Goal: Answer question/provide support: Answer question/provide support

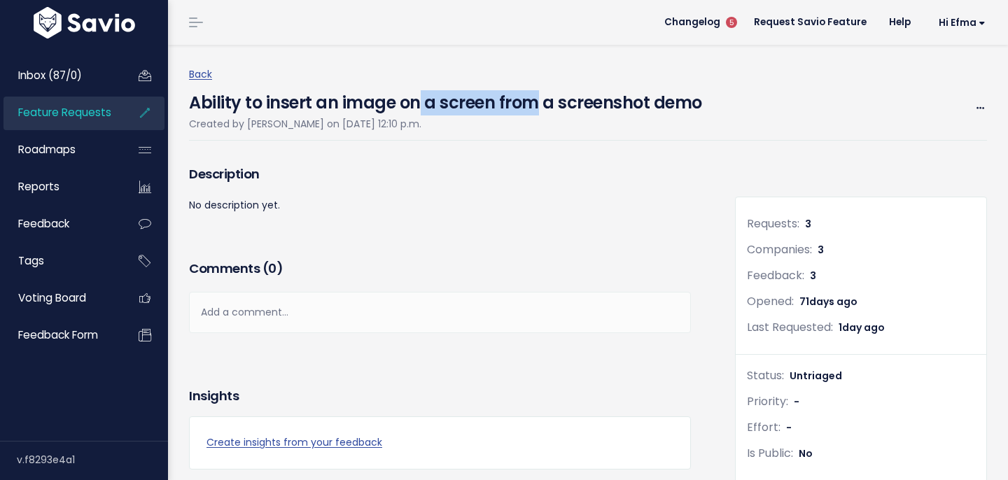
drag, startPoint x: 414, startPoint y: 104, endPoint x: 538, endPoint y: 113, distance: 125.0
click at [538, 113] on h4 "Ability to insert an image on a screen from a screenshot demo" at bounding box center [445, 99] width 513 height 32
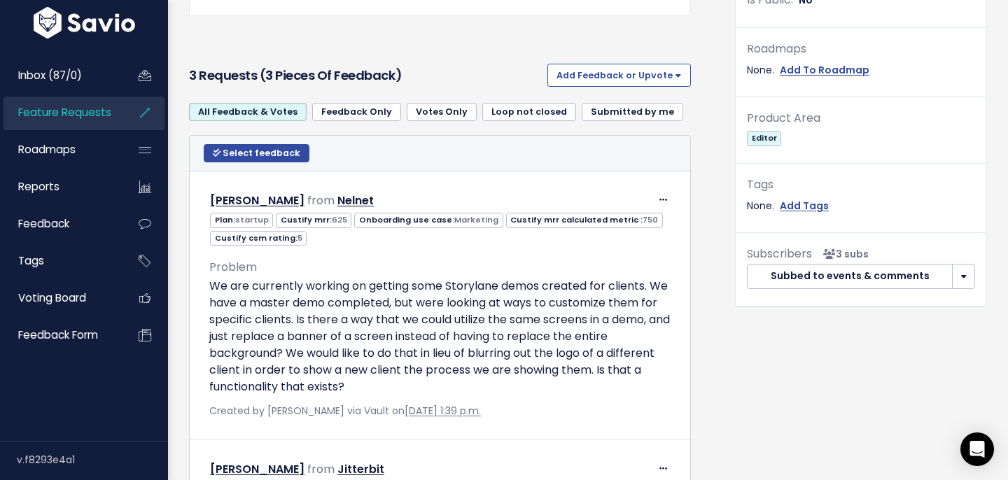
scroll to position [456, 0]
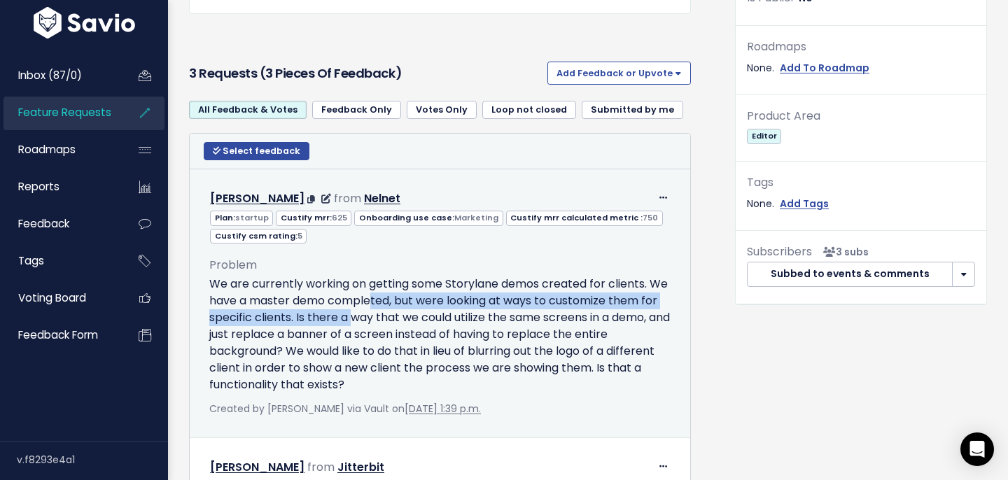
drag, startPoint x: 370, startPoint y: 305, endPoint x: 350, endPoint y: 312, distance: 20.8
click at [351, 312] on p "We are currently working on getting some Storylane demos created for clients. W…" at bounding box center [439, 335] width 461 height 118
click at [350, 312] on p "We are currently working on getting some Storylane demos created for clients. W…" at bounding box center [439, 335] width 461 height 118
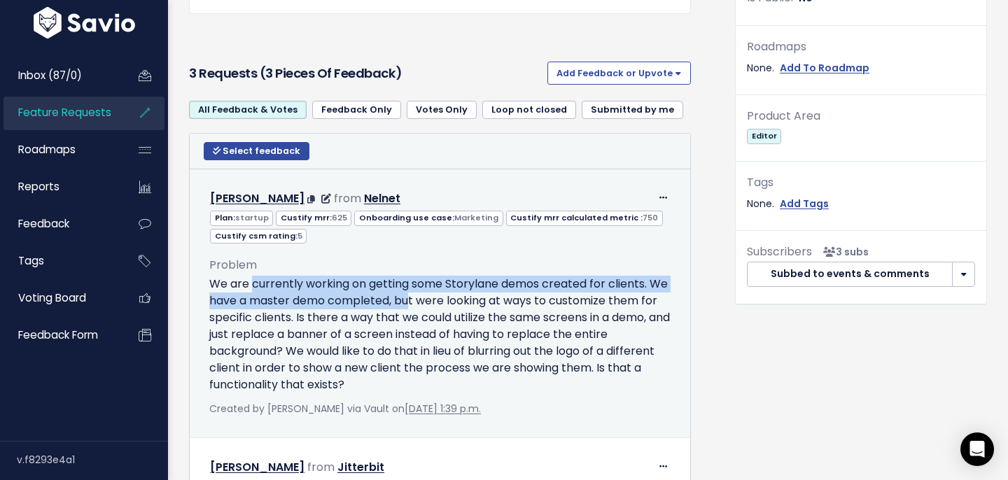
drag, startPoint x: 251, startPoint y: 282, endPoint x: 424, endPoint y: 310, distance: 175.2
click at [424, 310] on p "We are currently working on getting some Storylane demos created for clients. W…" at bounding box center [439, 335] width 461 height 118
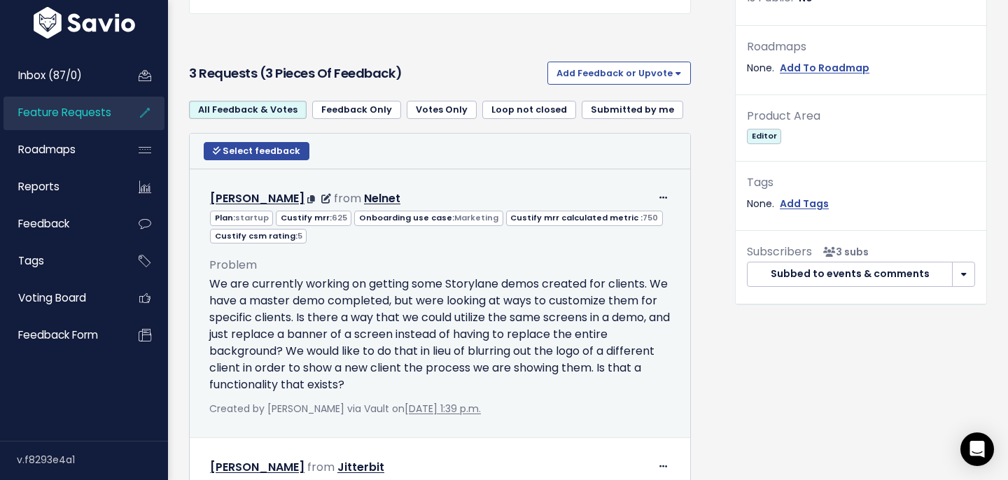
click at [428, 314] on p "We are currently working on getting some Storylane demos created for clients. W…" at bounding box center [439, 335] width 461 height 118
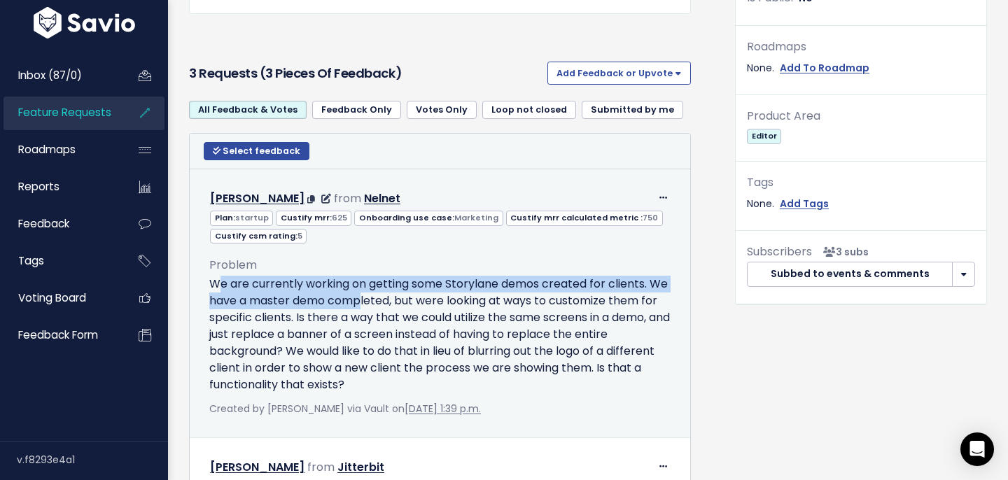
drag, startPoint x: 222, startPoint y: 283, endPoint x: 361, endPoint y: 307, distance: 141.3
click at [361, 307] on p "We are currently working on getting some Storylane demos created for clients. W…" at bounding box center [439, 335] width 461 height 118
click at [664, 195] on icon at bounding box center [663, 198] width 8 height 9
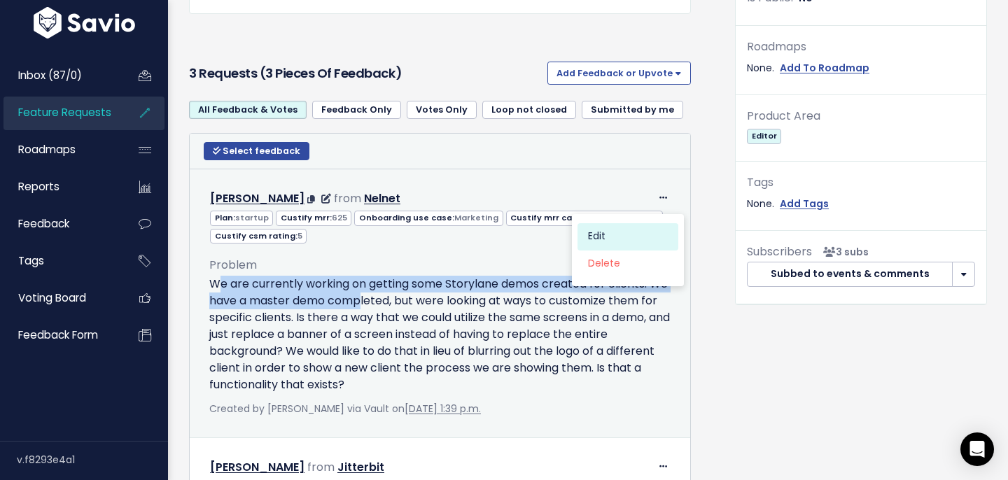
click at [625, 239] on link "Edit" at bounding box center [628, 236] width 101 height 27
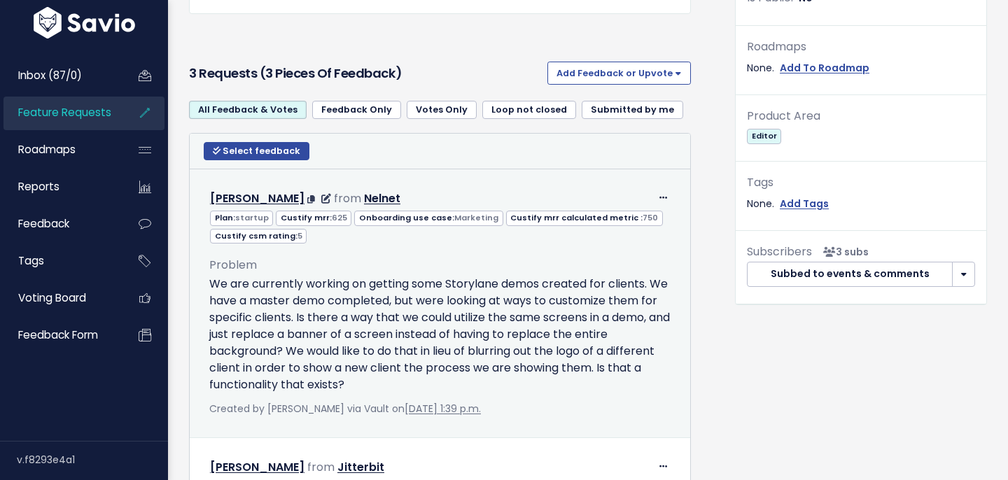
click at [531, 262] on div "Problem We are currently working on getting some Storylane demos created for cl…" at bounding box center [439, 325] width 461 height 138
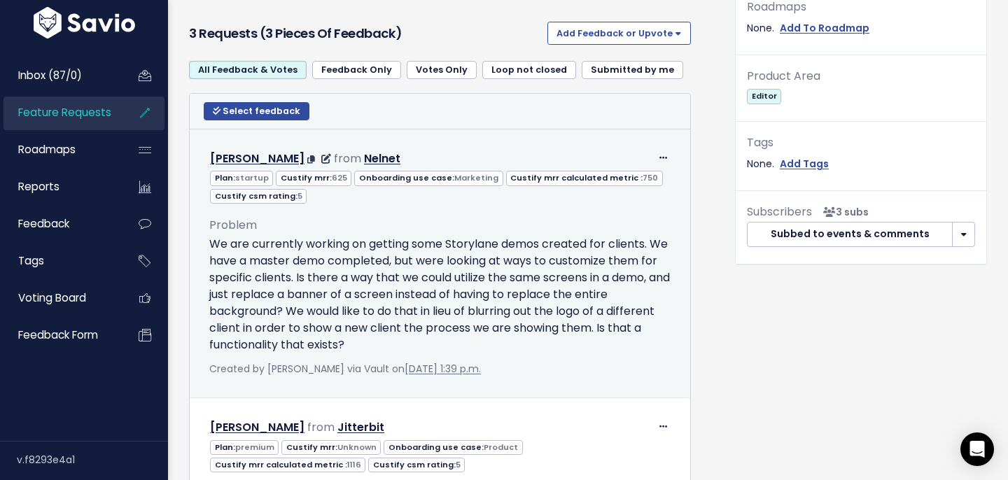
scroll to position [500, 0]
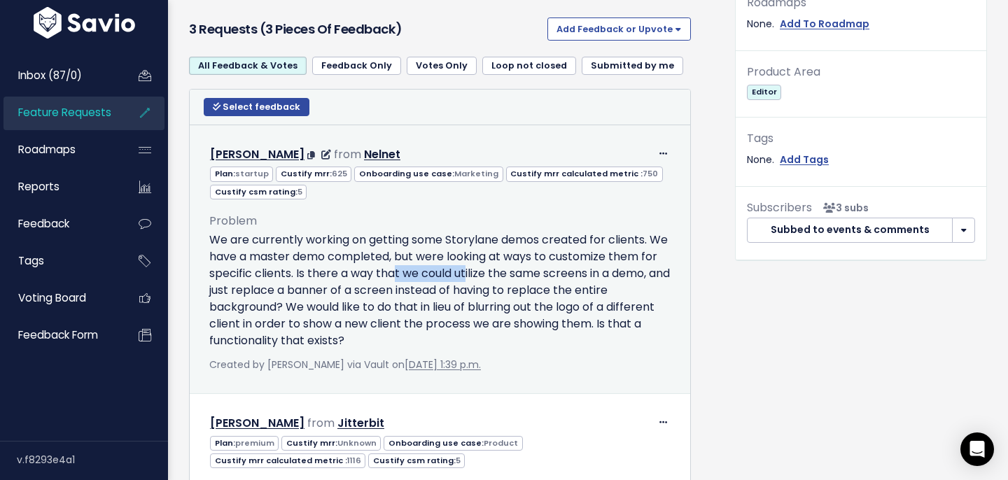
drag, startPoint x: 468, startPoint y: 275, endPoint x: 395, endPoint y: 279, distance: 73.6
click at [395, 279] on p "We are currently working on getting some Storylane demos created for clients. W…" at bounding box center [439, 291] width 461 height 118
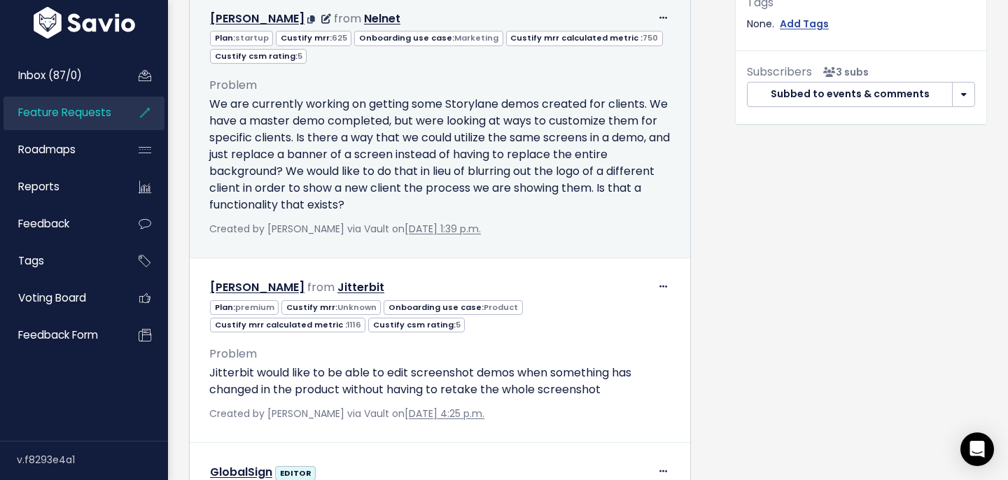
scroll to position [641, 0]
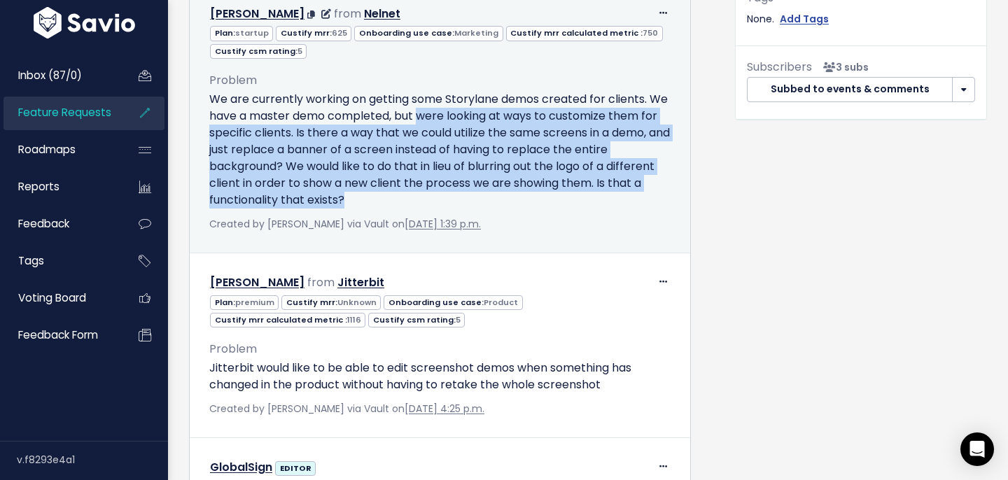
drag, startPoint x: 418, startPoint y: 112, endPoint x: 386, endPoint y: 203, distance: 96.5
click at [386, 203] on p "We are currently working on getting some Storylane demos created for clients. W…" at bounding box center [439, 150] width 461 height 118
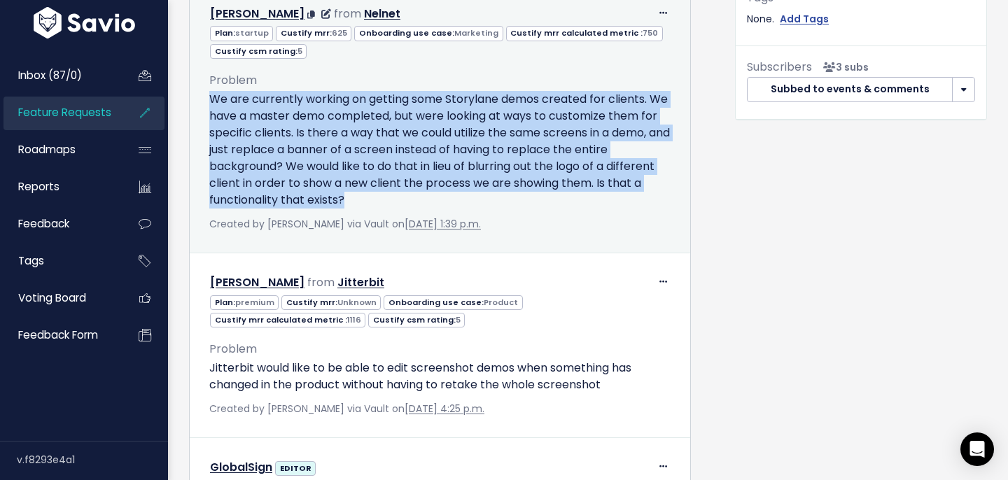
drag, startPoint x: 386, startPoint y: 203, endPoint x: 217, endPoint y: 93, distance: 201.4
click at [218, 93] on p "We are currently working on getting some Storylane demos created for clients. W…" at bounding box center [439, 150] width 461 height 118
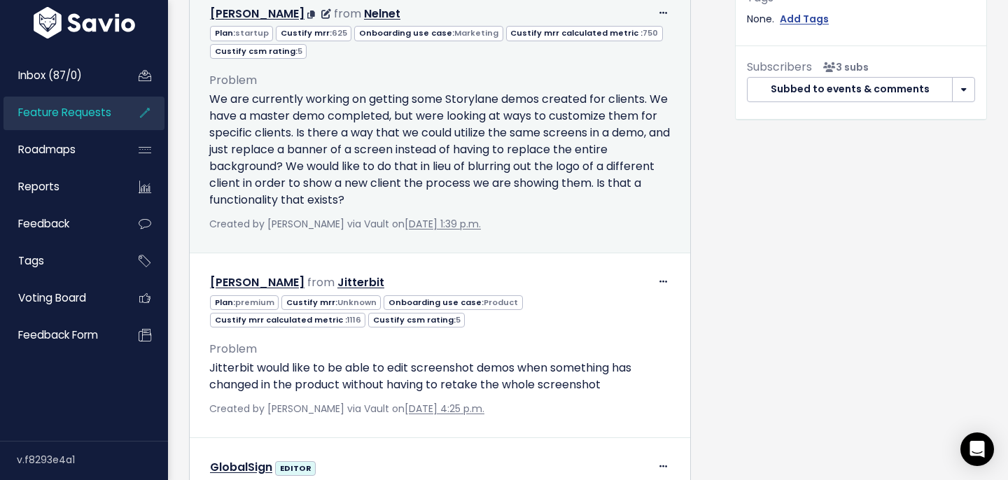
click at [472, 125] on p "We are currently working on getting some Storylane demos created for clients. W…" at bounding box center [439, 150] width 461 height 118
drag, startPoint x: 288, startPoint y: 116, endPoint x: 381, endPoint y: 120, distance: 92.5
click at [381, 120] on p "We are currently working on getting some Storylane demos created for clients. W…" at bounding box center [439, 150] width 461 height 118
click at [364, 120] on p "We are currently working on getting some Storylane demos created for clients. W…" at bounding box center [439, 150] width 461 height 118
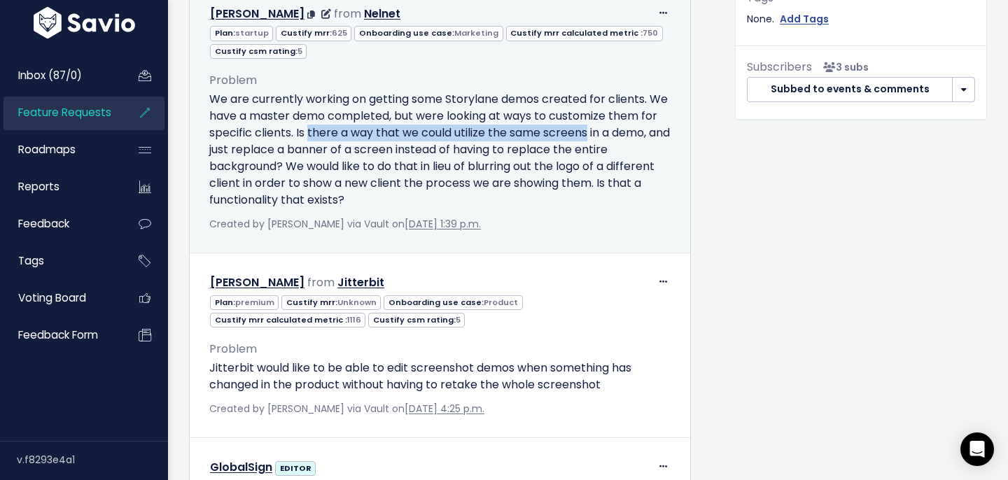
drag, startPoint x: 309, startPoint y: 137, endPoint x: 589, endPoint y: 133, distance: 279.3
click at [589, 133] on p "We are currently working on getting some Storylane demos created for clients. W…" at bounding box center [439, 150] width 461 height 118
drag, startPoint x: 589, startPoint y: 133, endPoint x: 452, endPoint y: 138, distance: 136.6
click at [453, 138] on p "We are currently working on getting some Storylane demos created for clients. W…" at bounding box center [439, 150] width 461 height 118
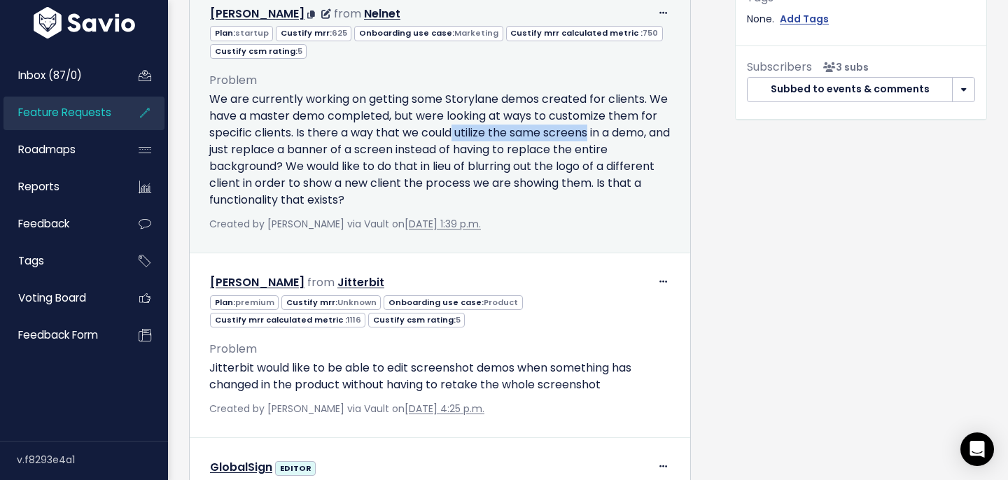
click at [457, 136] on p "We are currently working on getting some Storylane demos created for clients. W…" at bounding box center [439, 150] width 461 height 118
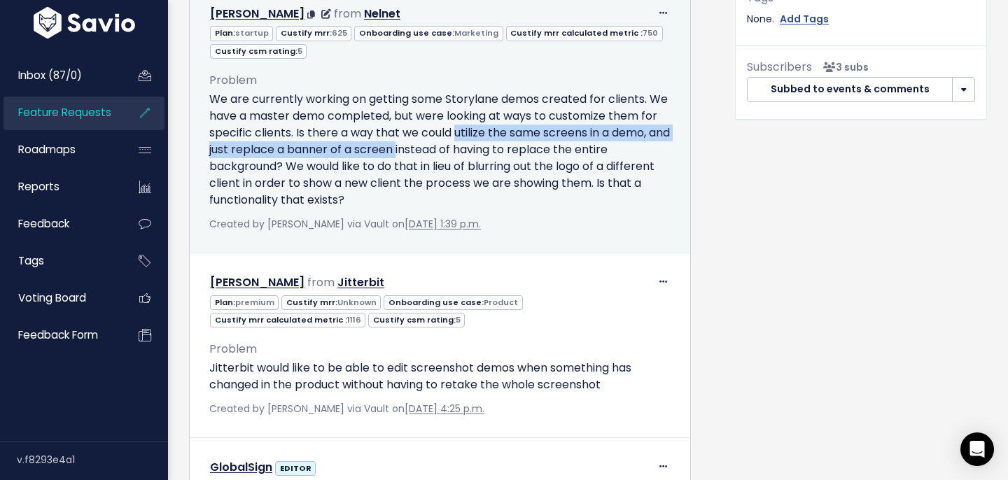
drag, startPoint x: 457, startPoint y: 136, endPoint x: 416, endPoint y: 146, distance: 42.6
click at [416, 146] on p "We are currently working on getting some Storylane demos created for clients. W…" at bounding box center [439, 150] width 461 height 118
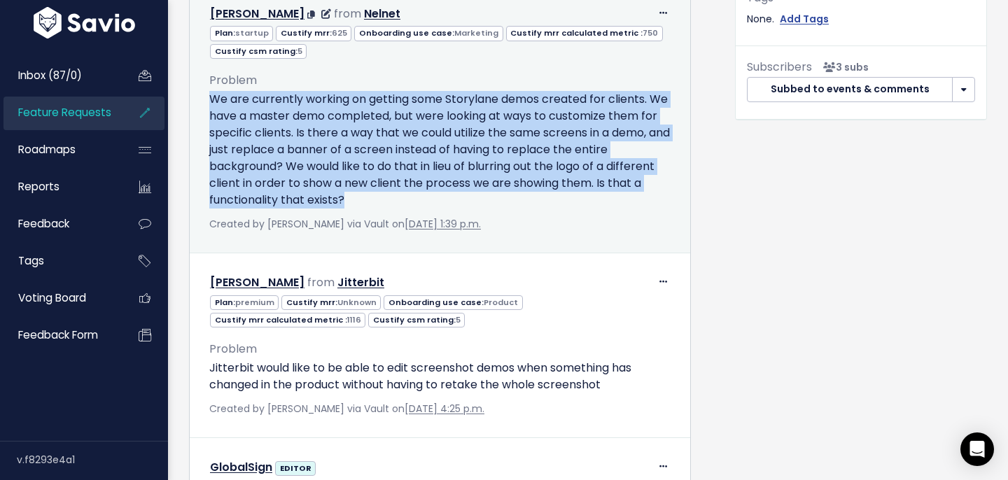
copy div "We are currently working on getting some Storylane demos created for clients. W…"
drag, startPoint x: 376, startPoint y: 209, endPoint x: 205, endPoint y: 94, distance: 205.8
click at [205, 95] on div "Problem We are currently working on getting some Storylane demos created for cl…" at bounding box center [440, 147] width 482 height 174
click at [390, 197] on p "We are currently working on getting some Storylane demos created for clients. W…" at bounding box center [439, 150] width 461 height 118
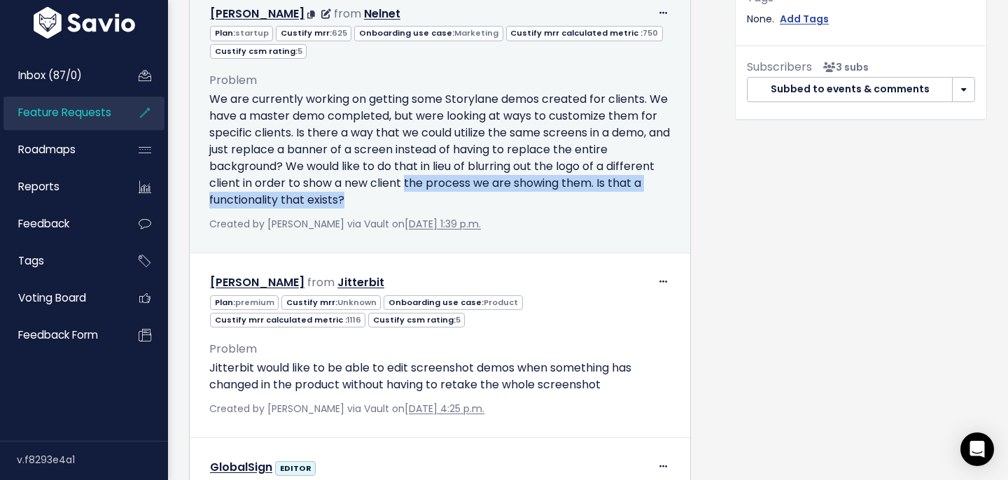
drag, startPoint x: 390, startPoint y: 197, endPoint x: 403, endPoint y: 185, distance: 17.3
click at [403, 185] on p "We are currently working on getting some Storylane demos created for clients. W…" at bounding box center [439, 150] width 461 height 118
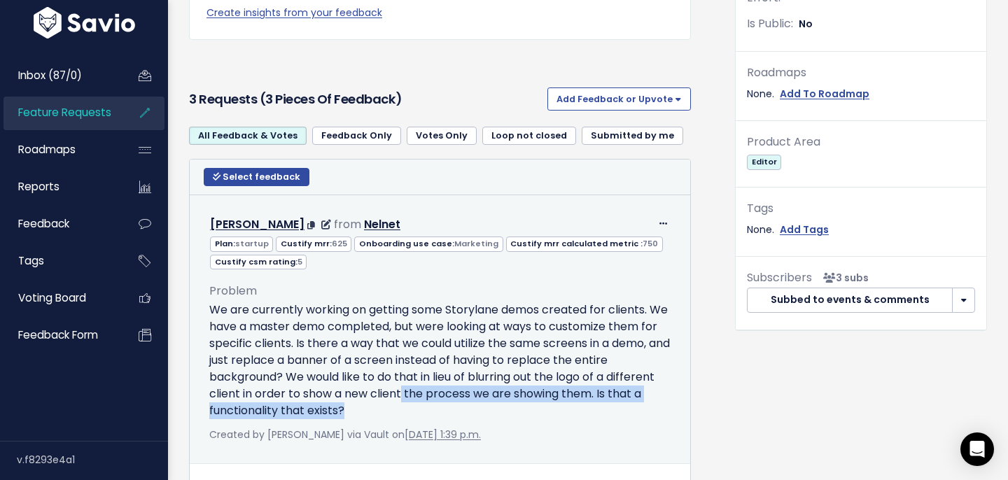
scroll to position [345, 0]
